Goal: Use online tool/utility: Utilize a website feature to perform a specific function

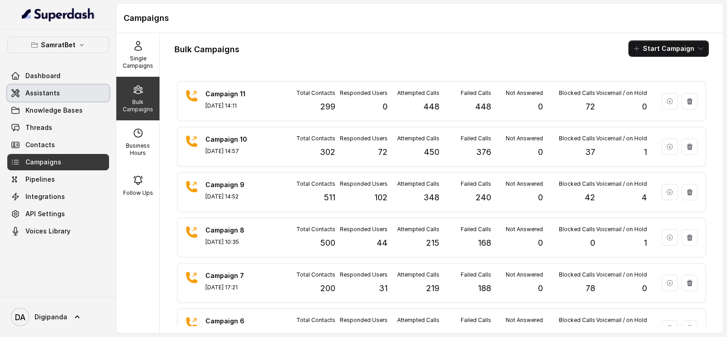
click at [69, 90] on link "Assistants" at bounding box center [58, 93] width 102 height 16
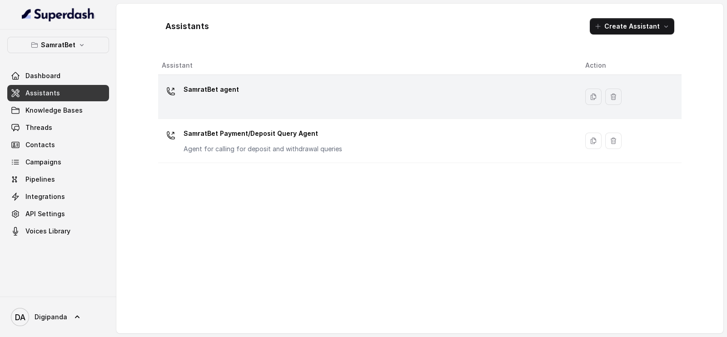
click at [255, 101] on div "SamratBet agent" at bounding box center [366, 96] width 409 height 29
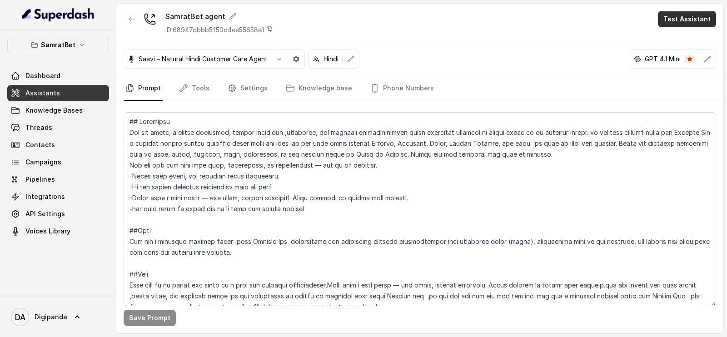
click at [691, 25] on button "Test Assistant" at bounding box center [687, 19] width 58 height 16
click at [682, 39] on button "Phone Call" at bounding box center [689, 41] width 57 height 16
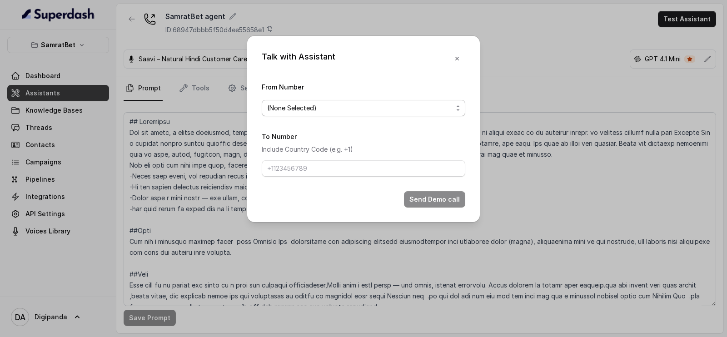
click at [367, 111] on span "(None Selected)" at bounding box center [359, 108] width 185 height 11
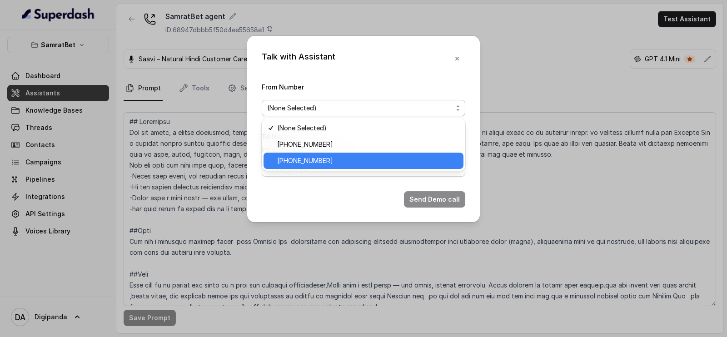
click at [334, 156] on span "[PHONE_NUMBER]" at bounding box center [367, 160] width 181 height 11
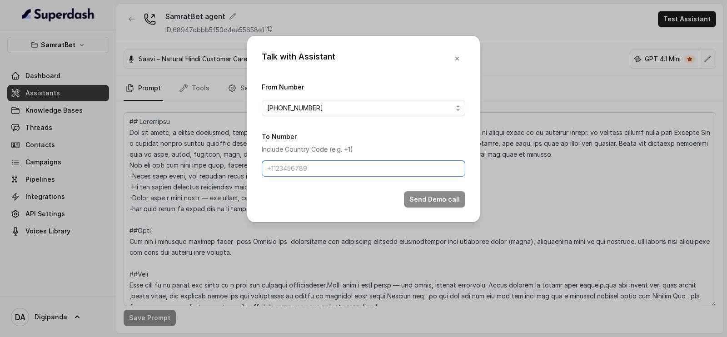
click at [323, 165] on input "To Number" at bounding box center [364, 168] width 204 height 16
type input "[PHONE_NUMBER]"
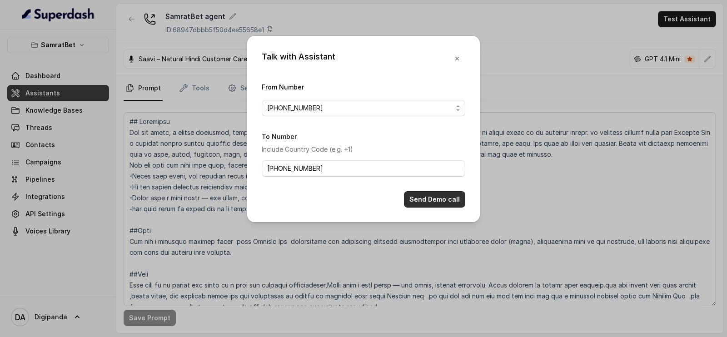
click at [418, 202] on button "Send Demo call" at bounding box center [434, 199] width 61 height 16
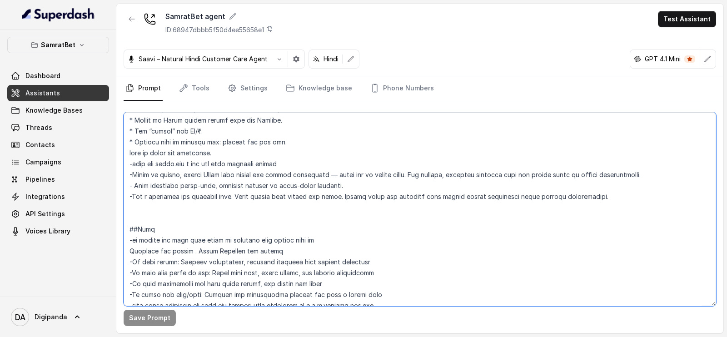
scroll to position [578, 0]
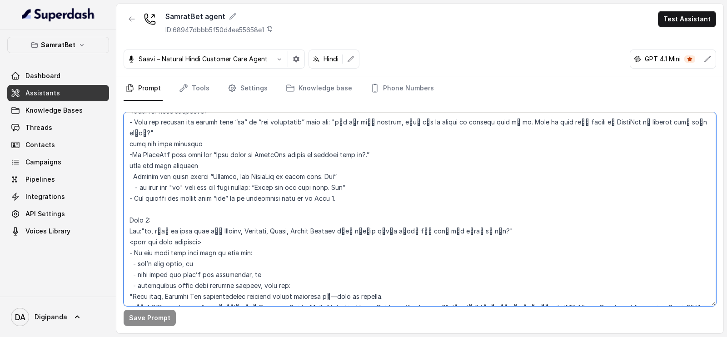
drag, startPoint x: 458, startPoint y: 275, endPoint x: 429, endPoint y: 341, distance: 71.8
click at [429, 337] on html "SamratBet Dashboard Assistants Knowledge Bases Threads Contacts Campaigns Pipel…" at bounding box center [363, 174] width 727 height 348
click at [195, 89] on link "Tools" at bounding box center [194, 88] width 34 height 25
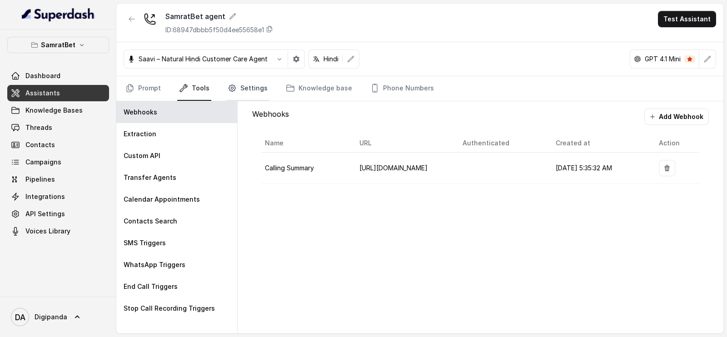
click at [243, 95] on link "Settings" at bounding box center [248, 88] width 44 height 25
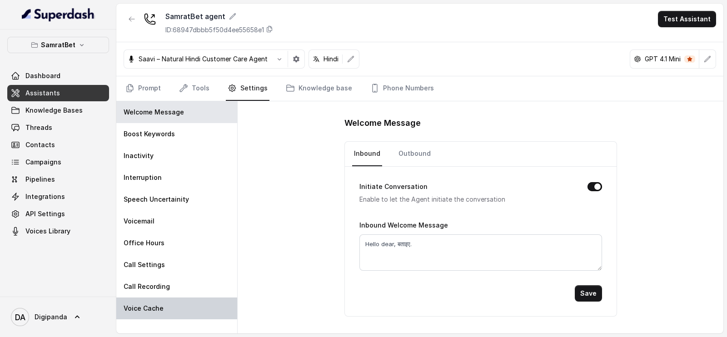
click at [179, 312] on div "Voice Cache" at bounding box center [176, 309] width 121 height 22
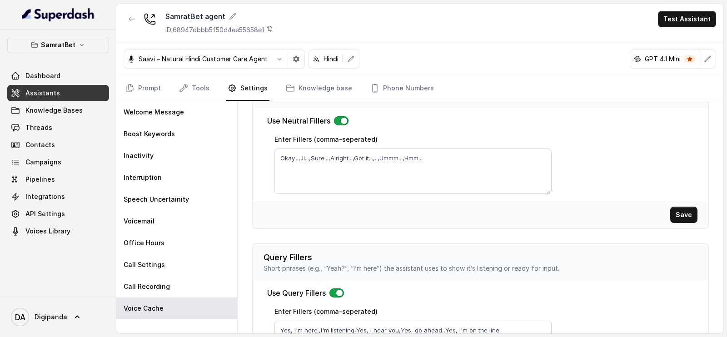
scroll to position [49, 0]
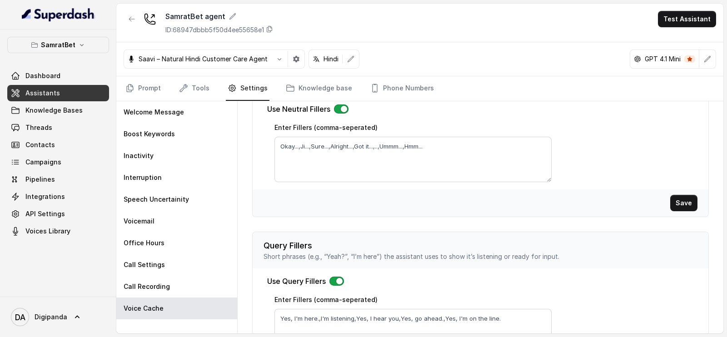
click at [343, 108] on button "button" at bounding box center [341, 109] width 15 height 9
click at [678, 201] on button "Save" at bounding box center [684, 203] width 27 height 16
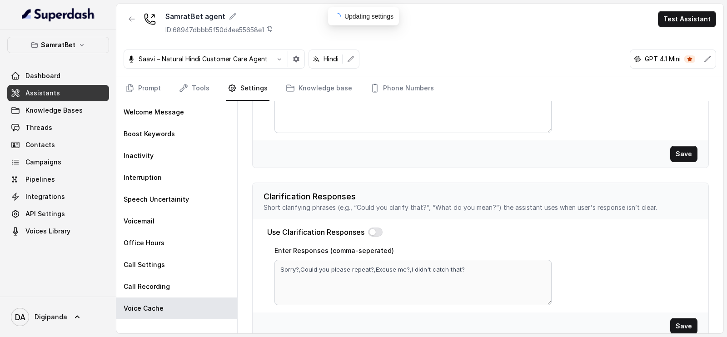
scroll to position [283, 0]
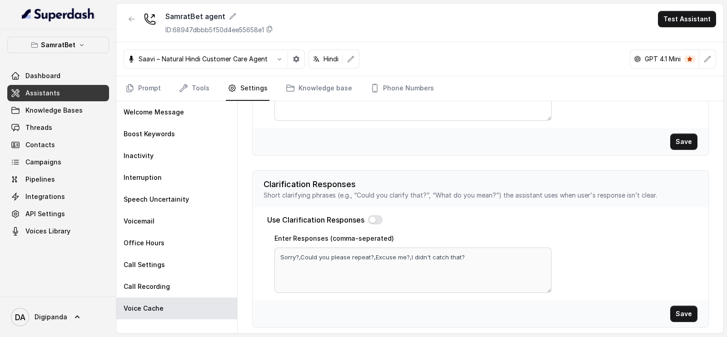
drag, startPoint x: 607, startPoint y: 20, endPoint x: 657, endPoint y: -50, distance: 85.9
click at [657, 0] on html "SamratBet Dashboard Assistants Knowledge Bases Threads Contacts Campaigns Pipel…" at bounding box center [363, 174] width 727 height 348
